Goal: Information Seeking & Learning: Learn about a topic

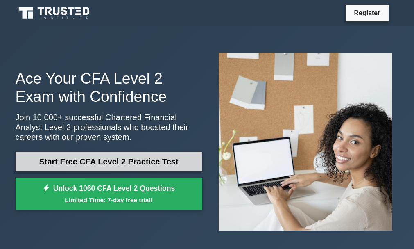
click at [82, 168] on link "Start Free CFA Level 2 Practice Test" at bounding box center [109, 162] width 187 height 20
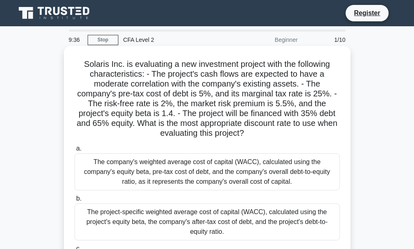
scroll to position [16, 0]
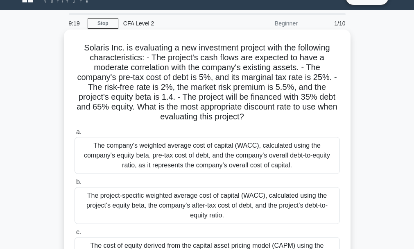
click at [203, 159] on div "The company's weighted average cost of capital (WACC), calculated using the com…" at bounding box center [207, 155] width 265 height 37
click at [75, 135] on input "a. The company's weighted average cost of capital (WACC), calculated using the …" at bounding box center [75, 131] width 0 height 5
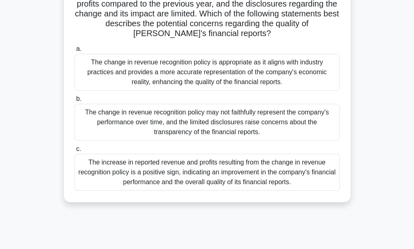
scroll to position [147, 0]
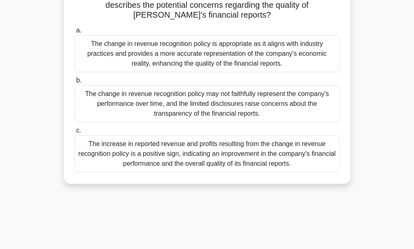
click at [204, 100] on div "The change in revenue recognition policy may not faithfully represent the compa…" at bounding box center [207, 103] width 265 height 37
click at [75, 83] on input "b. The change in revenue recognition policy may not faithfully represent the co…" at bounding box center [75, 80] width 0 height 5
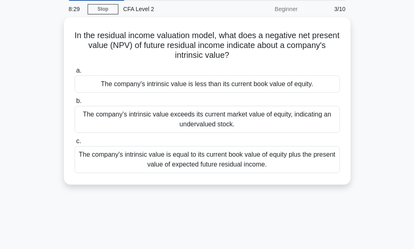
scroll to position [0, 0]
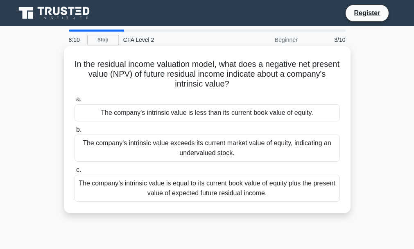
click at [160, 115] on div "The company's intrinsic value is less than its current book value of equity." at bounding box center [207, 112] width 265 height 17
click at [75, 102] on input "a. The company's intrinsic value is less than its current book value of equity." at bounding box center [75, 99] width 0 height 5
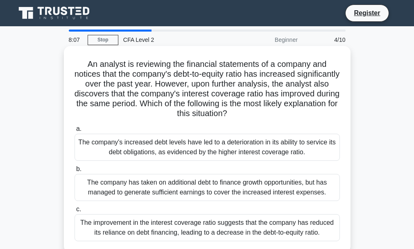
click at [146, 225] on div "The improvement in the interest coverage ratio suggests that the company has re…" at bounding box center [207, 227] width 265 height 27
click at [75, 212] on input "c. The improvement in the interest coverage ratio suggests that the company has…" at bounding box center [75, 208] width 0 height 5
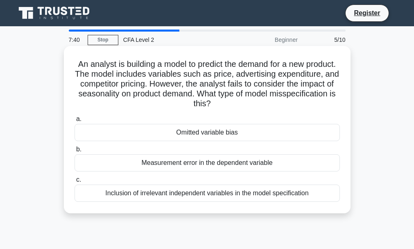
click at [219, 127] on div "Omitted variable bias" at bounding box center [207, 132] width 265 height 17
click at [75, 122] on input "a. Omitted variable bias" at bounding box center [75, 118] width 0 height 5
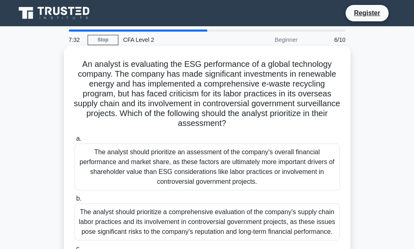
click at [190, 163] on div "The analyst should prioritize an assessment of the company's overall financial …" at bounding box center [207, 166] width 265 height 47
click at [75, 141] on input "a. The analyst should prioritize an assessment of the company's overall financi…" at bounding box center [75, 138] width 0 height 5
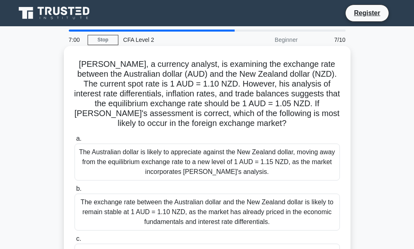
click at [130, 156] on div "The Australian dollar is likely to appreciate against the New Zealand dollar, m…" at bounding box center [207, 161] width 265 height 37
click at [75, 141] on input "a. The Australian dollar is likely to appreciate against the New Zealand dollar…" at bounding box center [75, 138] width 0 height 5
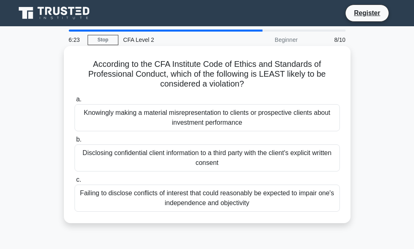
click at [120, 200] on div "Failing to disclose conflicts of interest that could reasonably be expected to …" at bounding box center [207, 197] width 265 height 27
click at [75, 182] on input "c. Failing to disclose conflicts of interest that could reasonably be expected …" at bounding box center [75, 179] width 0 height 5
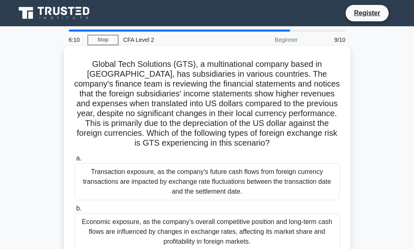
click at [163, 129] on h5 "Global Tech Solutions (GTS), a multinational company based in [GEOGRAPHIC_DATA]…" at bounding box center [207, 103] width 267 height 89
click at [129, 223] on div "Economic exposure, as the company's overall competitive position and long-term …" at bounding box center [207, 231] width 265 height 37
click at [75, 211] on input "b. Economic exposure, as the company's overall competitive position and long-te…" at bounding box center [75, 208] width 0 height 5
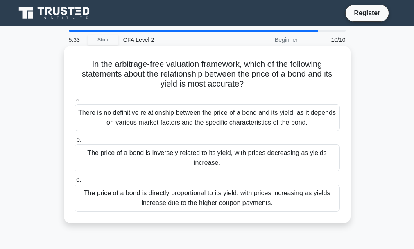
click at [130, 153] on div "The price of a bond is inversely related to its yield, with prices decreasing a…" at bounding box center [207, 157] width 265 height 27
click at [75, 142] on input "b. The price of a bond is inversely related to its yield, with prices decreasin…" at bounding box center [75, 139] width 0 height 5
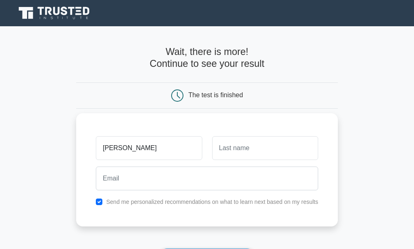
type input "Paul"
click at [231, 153] on input "text" at bounding box center [265, 148] width 106 height 24
type input "o"
type input "Orinya"
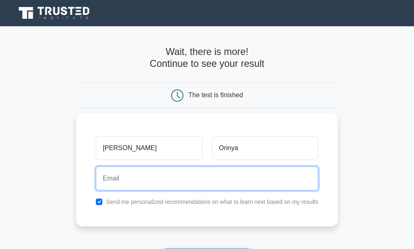
click at [186, 177] on input "email" at bounding box center [207, 178] width 222 height 24
type input "extop42@gmail.com"
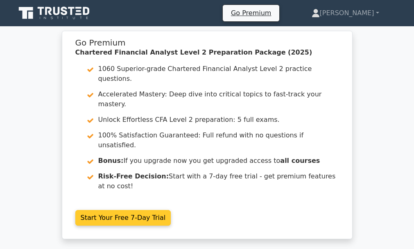
click at [131, 210] on link "Start Your Free 7-Day Trial" at bounding box center [123, 218] width 96 height 16
